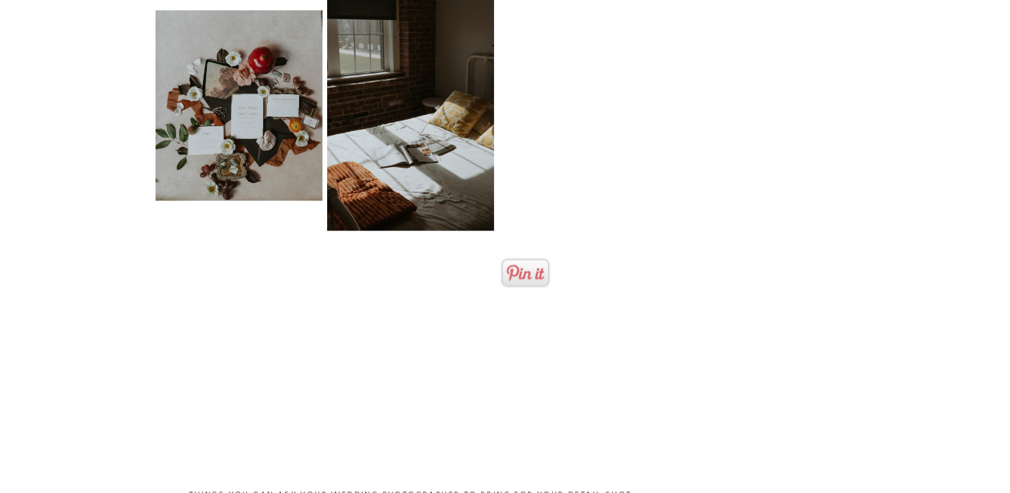
scroll to position [2136, 0]
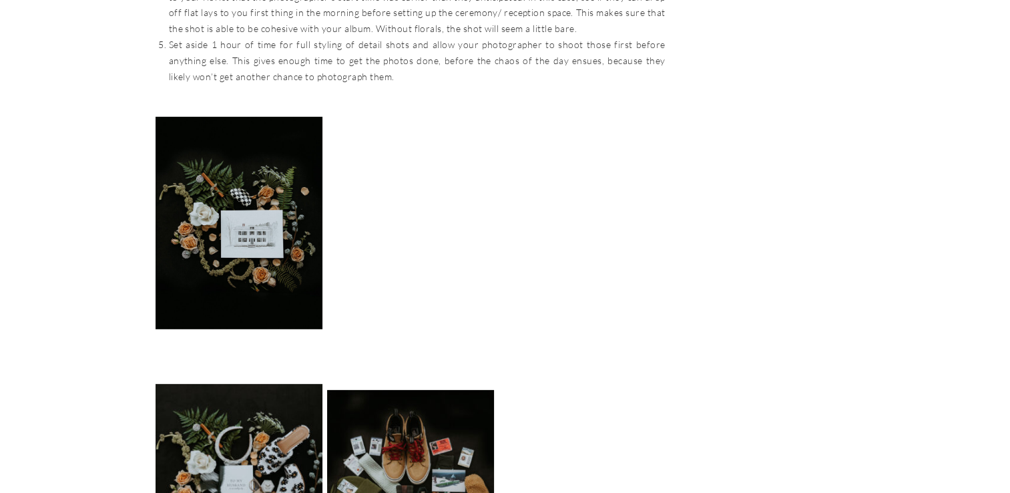
scroll to position [3871, 0]
